Goal: Book appointment/travel/reservation

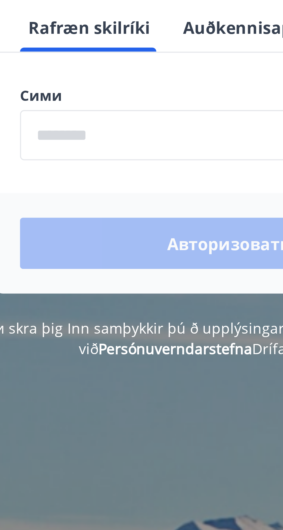
click at [96, 132] on input "phone" at bounding box center [141, 124] width 122 height 14
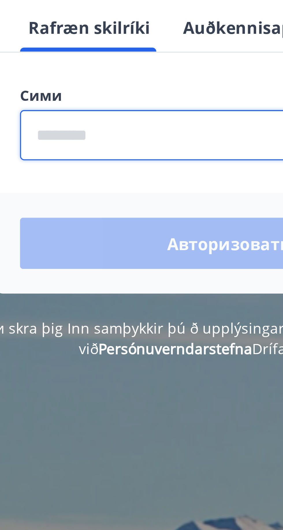
type input "********"
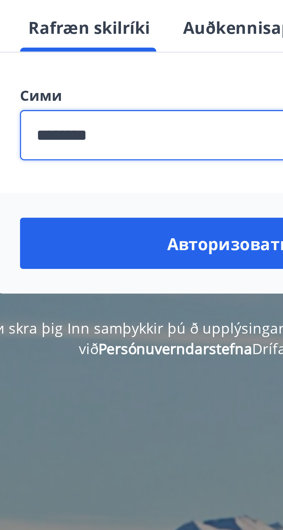
click at [137, 158] on font "Авторизоваться" at bounding box center [142, 155] width 40 height 6
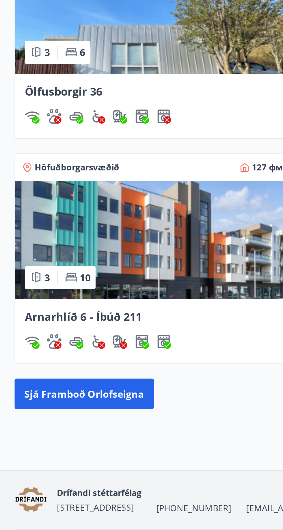
scroll to position [199, 0]
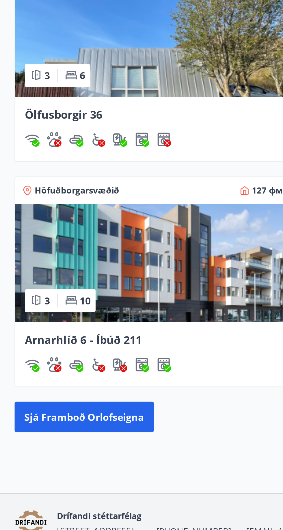
click at [79, 373] on img at bounding box center [72, 379] width 130 height 56
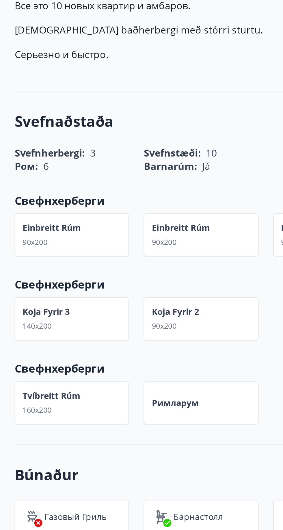
scroll to position [102, 0]
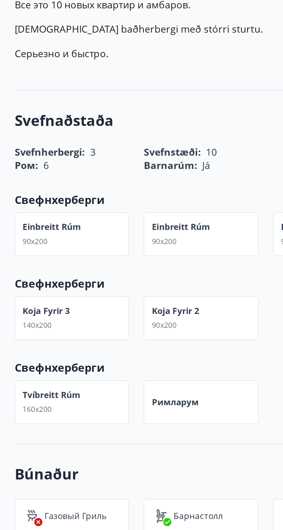
click at [39, 350] on div "Tvíbreitt rúm 160x200" at bounding box center [34, 350] width 54 height 21
click at [42, 344] on div "Tvíbreitt rúm 160x200" at bounding box center [34, 350] width 54 height 21
click at [36, 236] on div "Ром : 6" at bounding box center [34, 238] width 54 height 6
click at [40, 215] on font "Svefnaðstaða" at bounding box center [30, 217] width 47 height 10
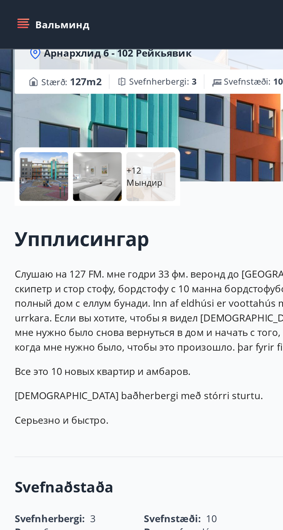
scroll to position [0, 0]
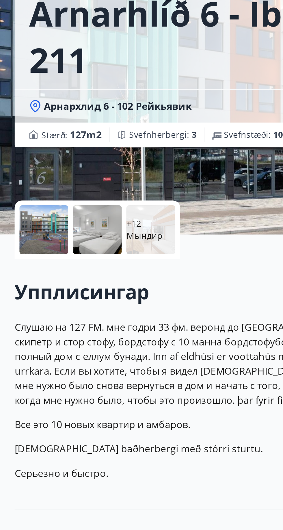
click at [29, 174] on div at bounding box center [20, 170] width 23 height 23
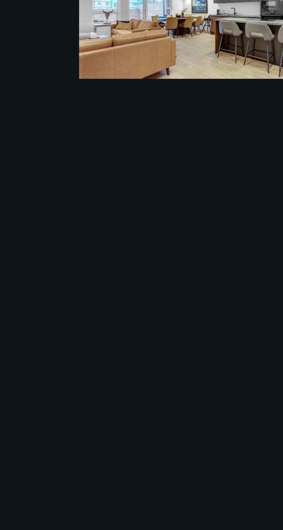
click at [48, 176] on div "18 Мындир" at bounding box center [141, 264] width 283 height 511
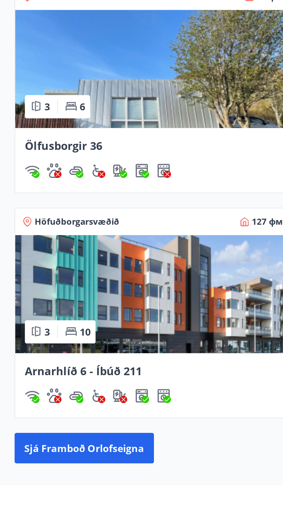
scroll to position [165, 0]
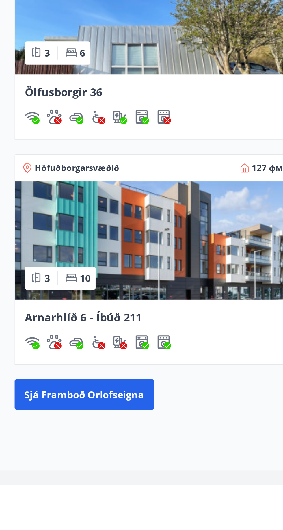
click at [54, 487] on font "Sjá framboð orlofseigna" at bounding box center [40, 487] width 57 height 6
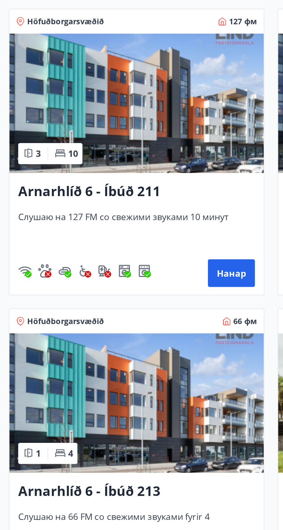
scroll to position [36, 0]
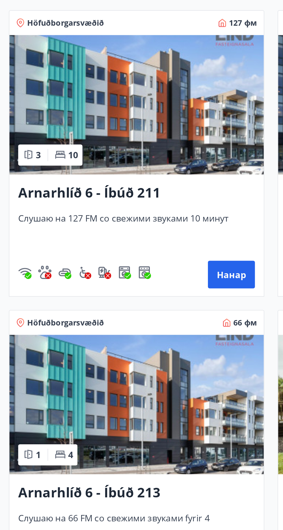
click at [129, 228] on button "Нанар" at bounding box center [121, 229] width 25 height 14
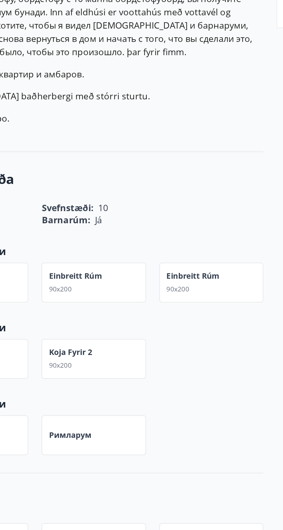
click at [152, 371] on div "Einbreitt rúm 90x200" at bounding box center [147, 372] width 28 height 13
click at [94, 375] on div "Einbreitt rúm 90x200" at bounding box center [86, 372] width 28 height 13
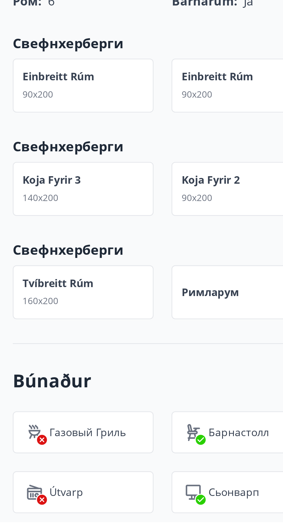
scroll to position [11, 0]
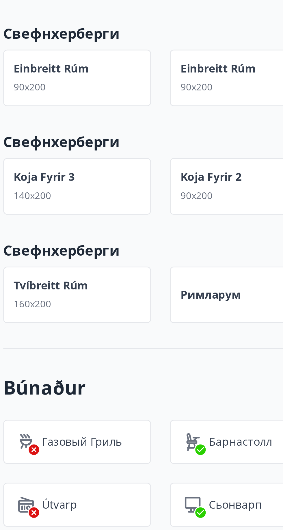
click at [82, 443] on font "Римларум" at bounding box center [83, 440] width 22 height 5
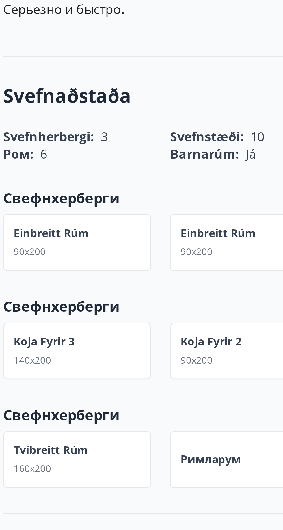
click at [32, 362] on div "Einbreitt rúm 90x200" at bounding box center [25, 361] width 28 height 13
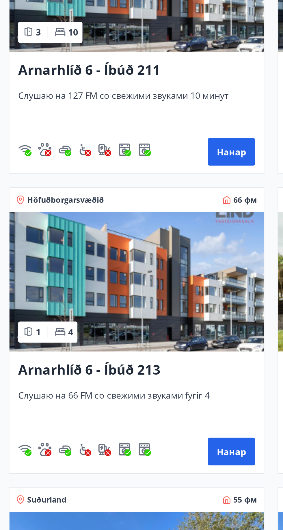
scroll to position [36, 0]
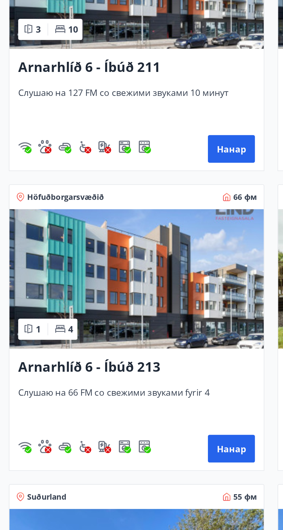
click at [93, 302] on img at bounding box center [71, 297] width 133 height 73
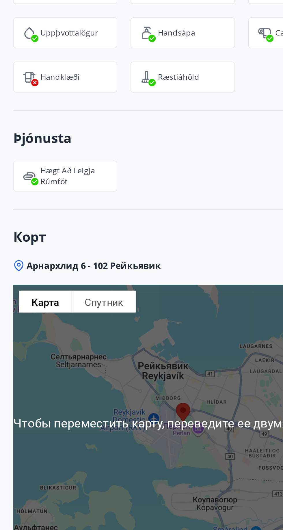
scroll to position [580, 0]
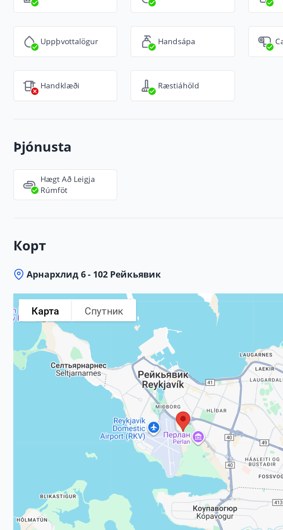
click at [34, 300] on font "Hægt að leigja rúmföt" at bounding box center [35, 305] width 29 height 11
click at [35, 300] on font "Hægt að leigja rúmföt" at bounding box center [35, 305] width 29 height 11
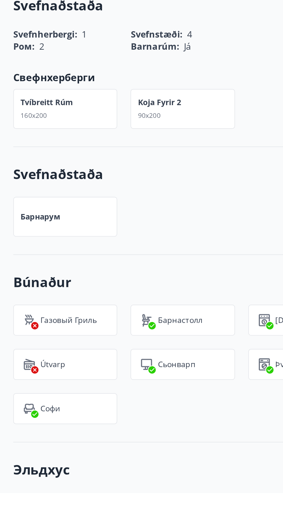
scroll to position [35, 0]
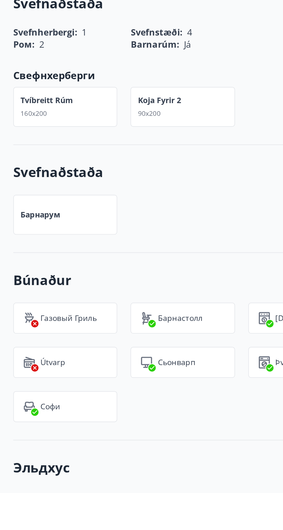
click at [43, 378] on div "Барнарум" at bounding box center [34, 384] width 54 height 21
click at [39, 434] on div "Газовый гриль" at bounding box center [34, 438] width 54 height 16
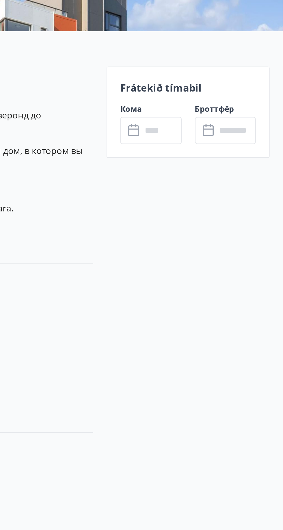
scroll to position [0, 0]
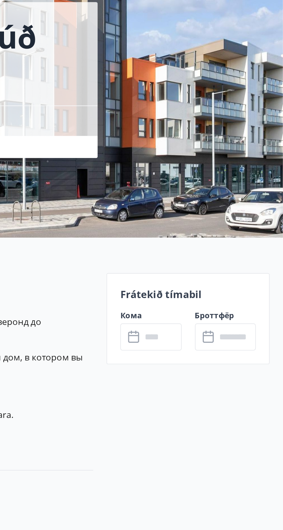
click at [214, 225] on input "text" at bounding box center [219, 225] width 21 height 14
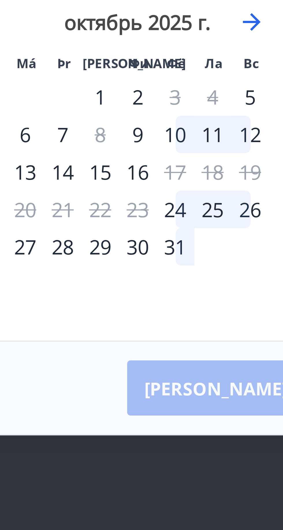
click at [197, 253] on font "11" at bounding box center [199, 249] width 6 height 7
click at [210, 254] on div "12" at bounding box center [209, 249] width 10 height 10
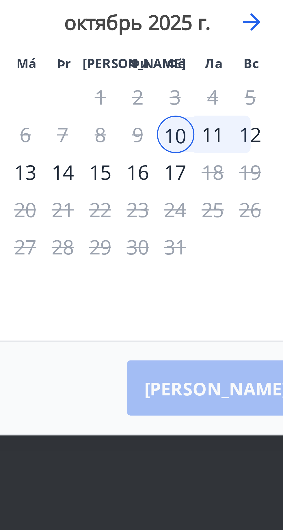
click at [188, 254] on div "10" at bounding box center [189, 249] width 10 height 10
click at [197, 253] on font "11" at bounding box center [199, 249] width 6 height 7
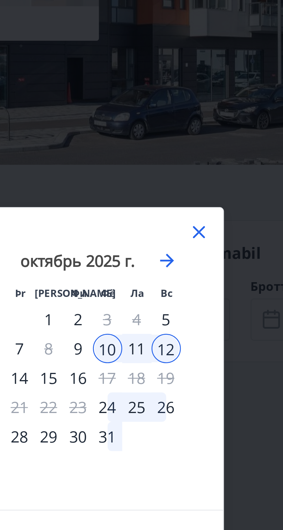
click at [221, 198] on icon at bounding box center [219, 195] width 7 height 7
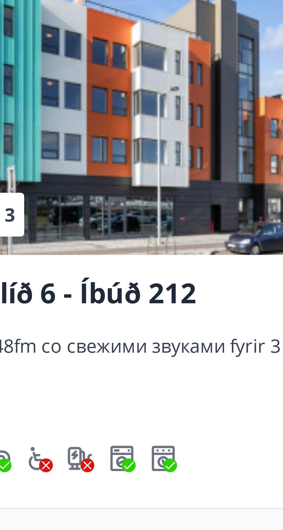
scroll to position [16, 0]
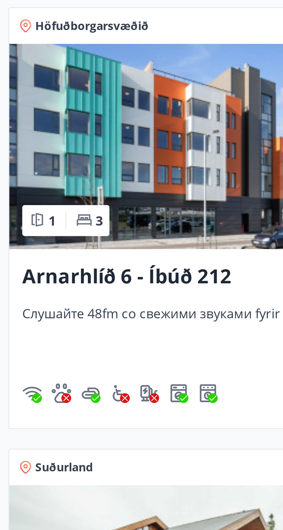
click at [219, 174] on img at bounding box center [211, 161] width 133 height 73
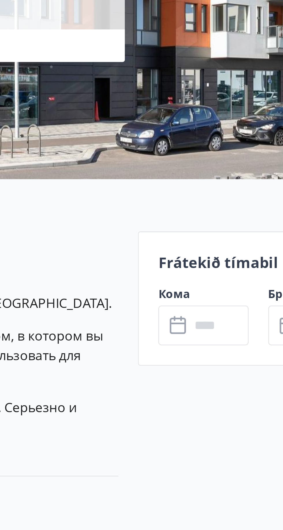
click at [212, 225] on input "text" at bounding box center [219, 225] width 21 height 14
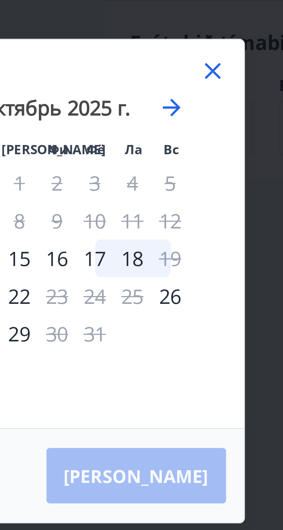
click at [219, 214] on icon at bounding box center [219, 210] width 7 height 7
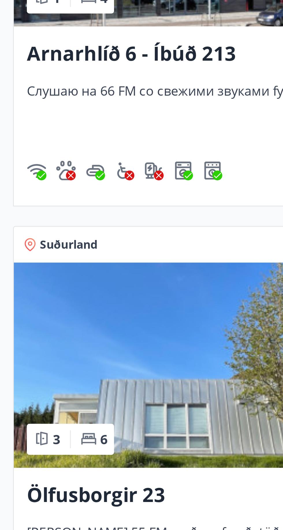
scroll to position [33, 0]
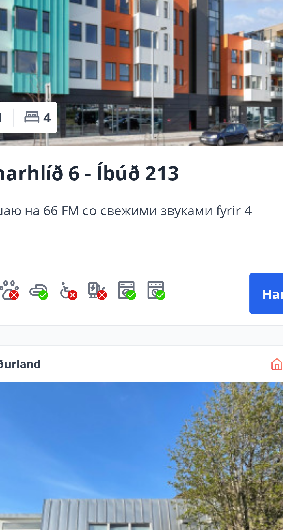
click at [93, 322] on img at bounding box center [71, 300] width 133 height 73
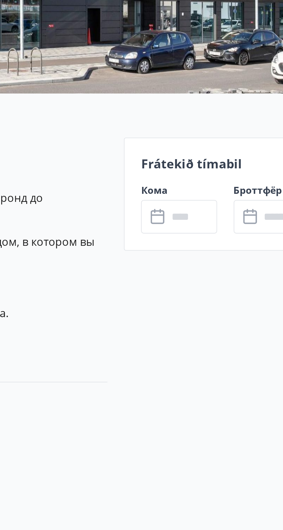
click at [218, 225] on input "text" at bounding box center [219, 225] width 21 height 14
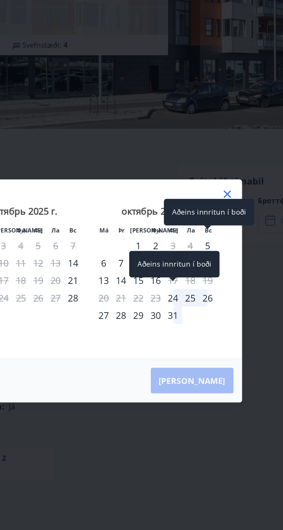
click at [219, 210] on icon at bounding box center [219, 210] width 1 height 1
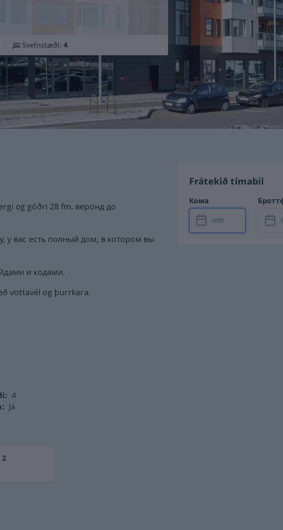
click at [216, 217] on div "октябрь 2025 г. 1 2 3 4 5 6 7 8 9 10 11 12 13 14 15 16 17 18 19 20 21 22 23 24 …" at bounding box center [179, 256] width 76 height 95
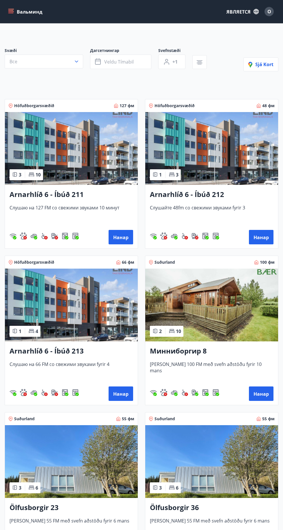
scroll to position [28, 0]
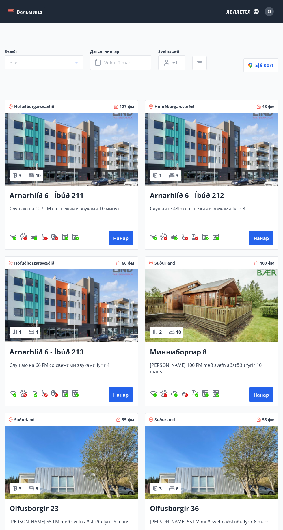
click at [100, 158] on img at bounding box center [71, 149] width 133 height 73
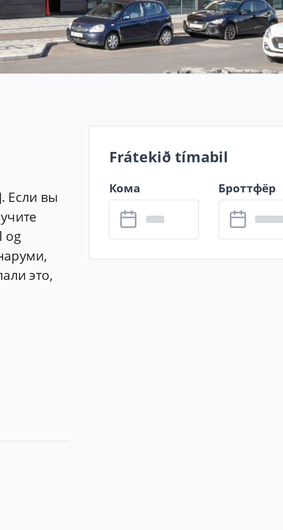
click at [214, 227] on input "text" at bounding box center [219, 225] width 21 height 14
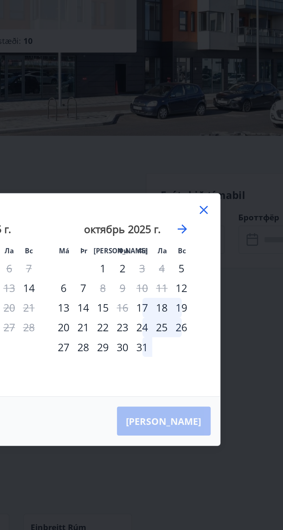
click at [220, 212] on icon at bounding box center [219, 210] width 7 height 7
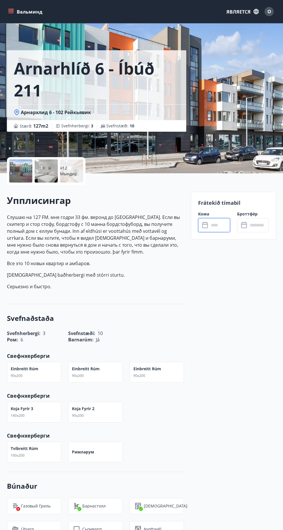
scroll to position [1, 0]
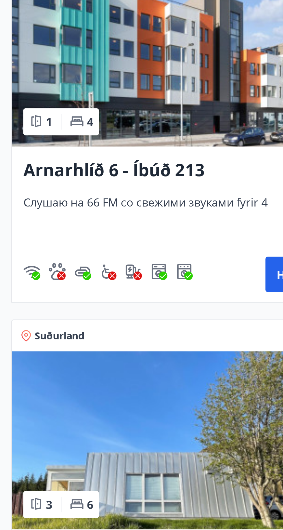
scroll to position [96, 0]
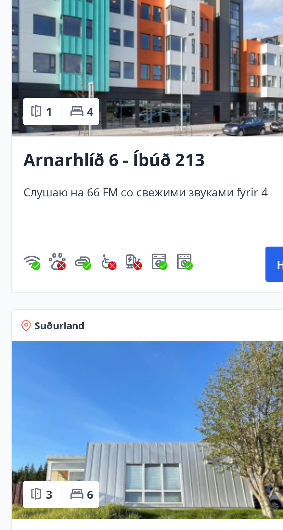
click at [60, 392] on img at bounding box center [71, 394] width 133 height 73
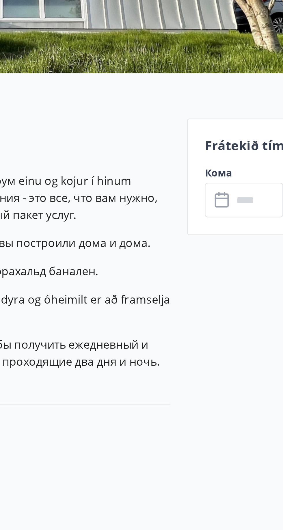
scroll to position [1, 0]
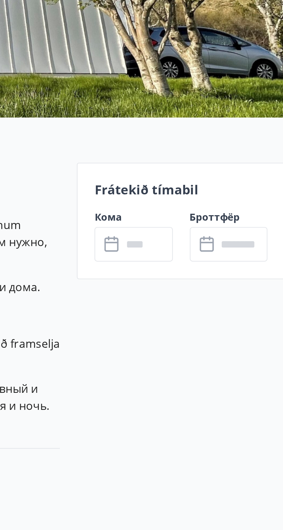
click at [216, 223] on input "text" at bounding box center [219, 223] width 21 height 14
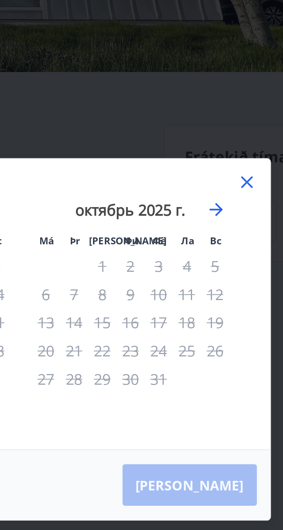
click at [222, 213] on icon at bounding box center [219, 210] width 7 height 7
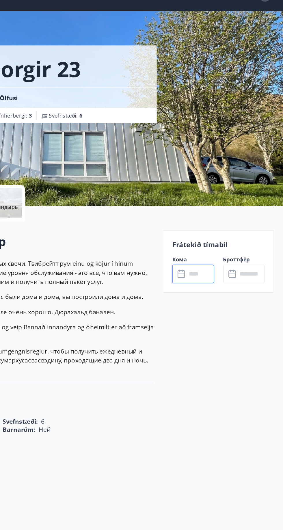
scroll to position [0, 0]
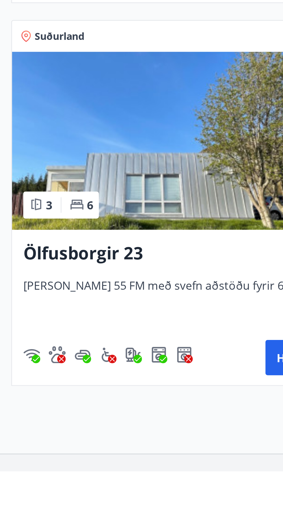
scroll to position [96, 0]
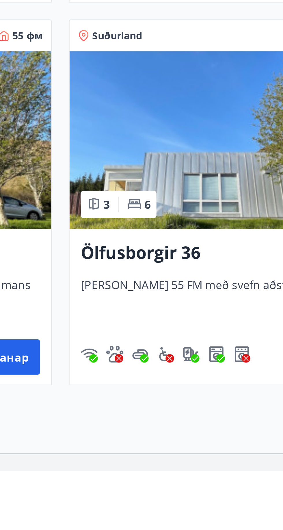
click at [203, 408] on img at bounding box center [211, 394] width 133 height 73
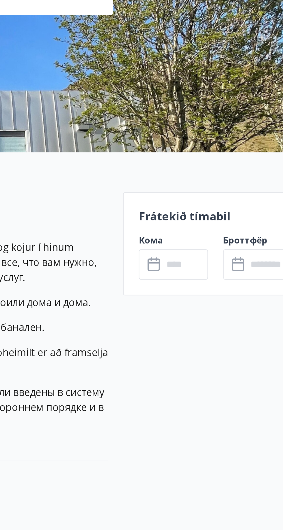
scroll to position [48, 0]
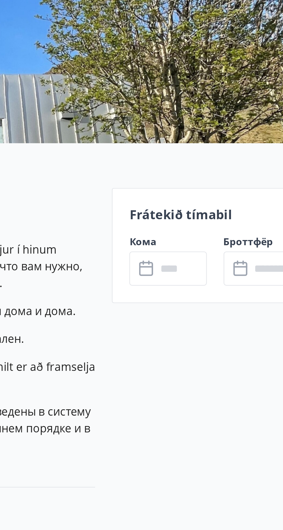
click at [215, 176] on input "text" at bounding box center [219, 177] width 21 height 14
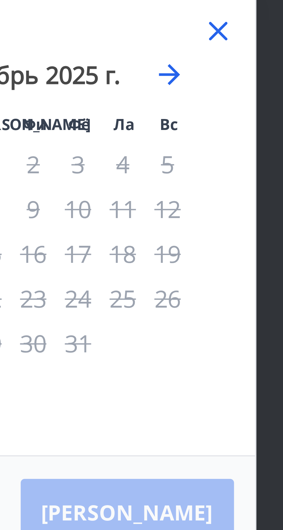
click at [220, 212] on icon at bounding box center [220, 210] width 4 height 4
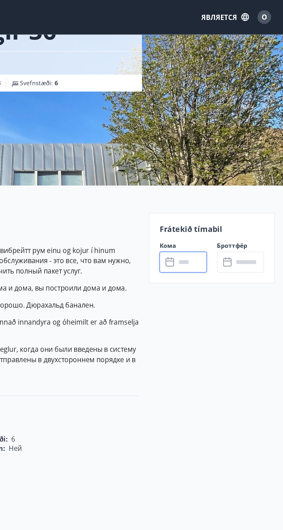
scroll to position [46, 0]
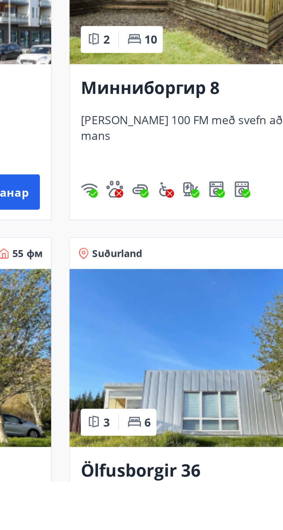
scroll to position [64, 0]
